Goal: Transaction & Acquisition: Register for event/course

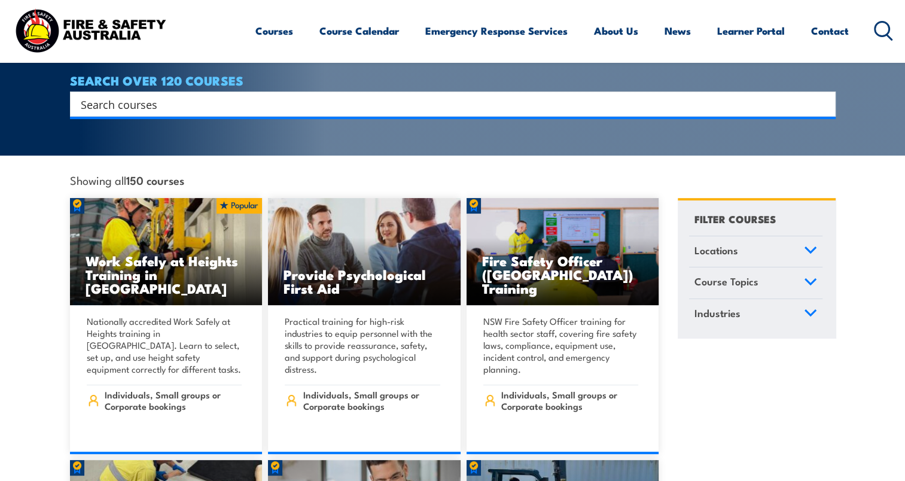
scroll to position [60, 0]
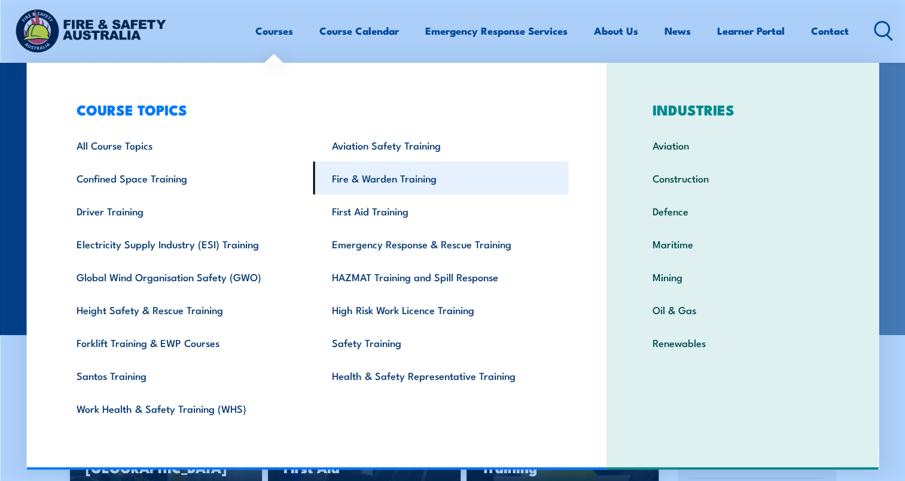
click at [392, 176] on link "Fire & Warden Training" at bounding box center [440, 177] width 255 height 33
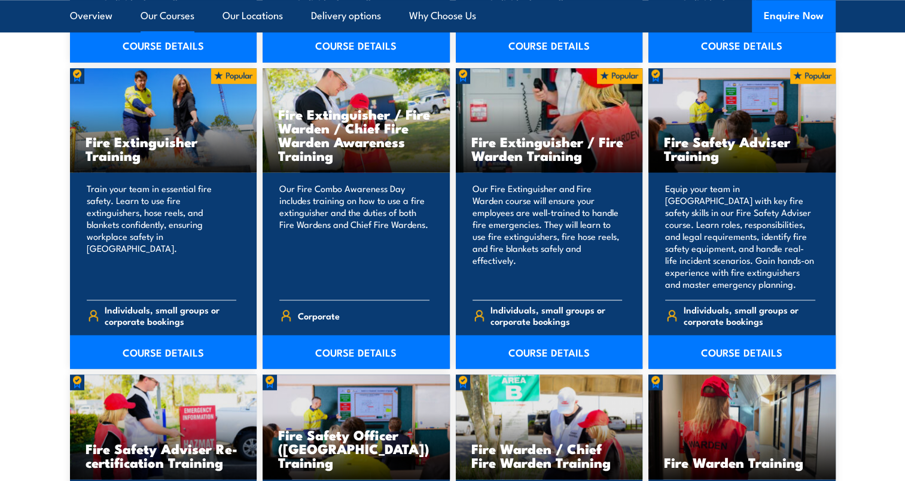
scroll to position [1316, 0]
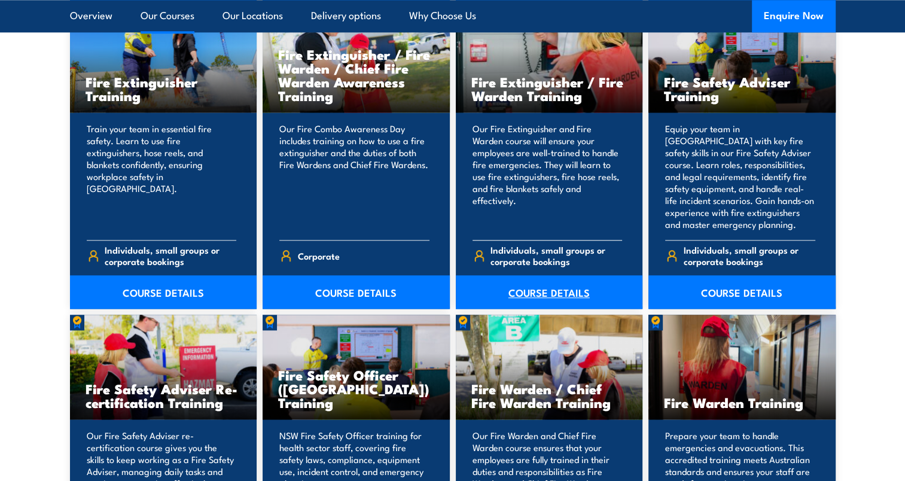
click at [534, 284] on link "COURSE DETAILS" at bounding box center [549, 291] width 187 height 33
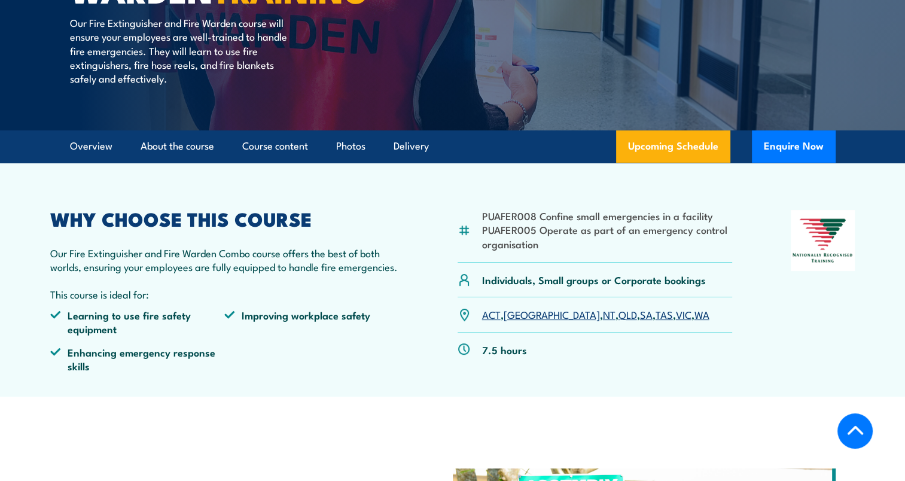
scroll to position [299, 0]
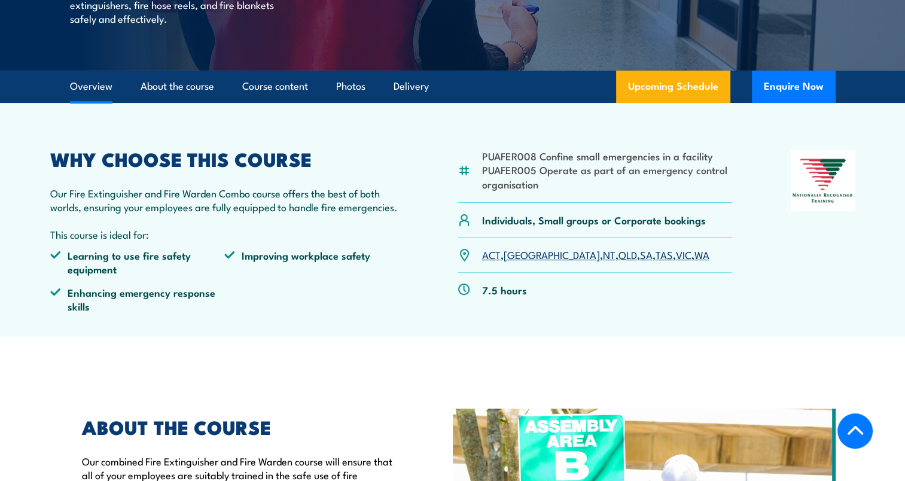
click at [694, 253] on link "WA" at bounding box center [701, 254] width 15 height 14
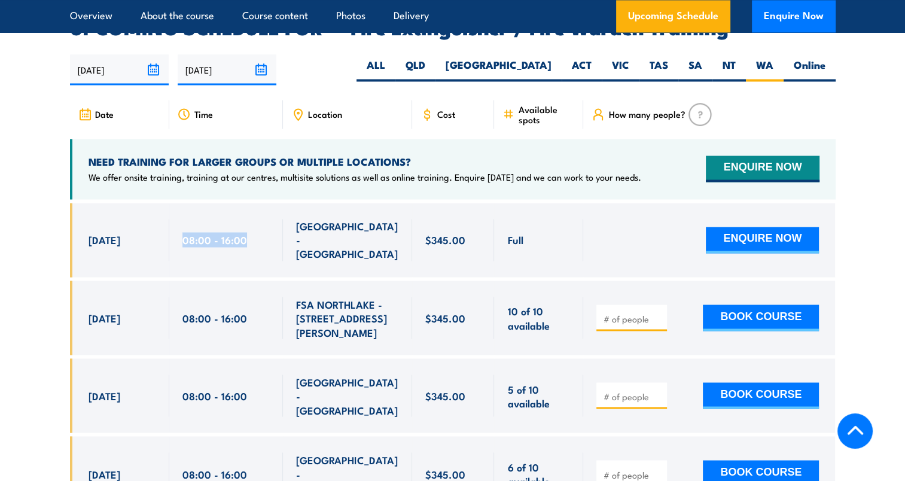
drag, startPoint x: 182, startPoint y: 213, endPoint x: 247, endPoint y: 212, distance: 64.6
click at [247, 219] on div "08:00 - 16:00" at bounding box center [225, 240] width 87 height 42
